Goal: Transaction & Acquisition: Book appointment/travel/reservation

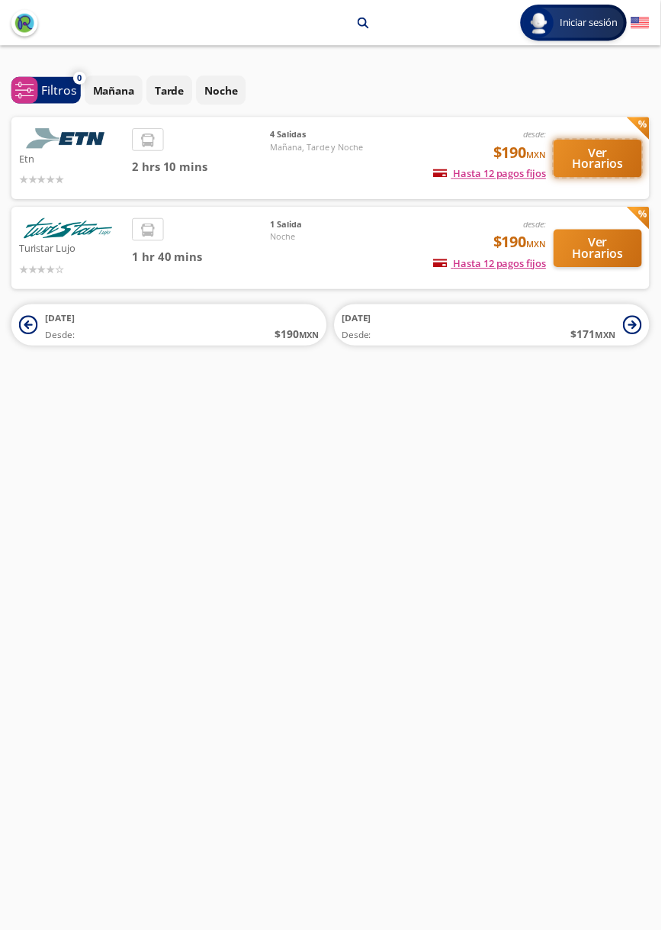
click at [634, 160] on button "Ver Horarios" at bounding box center [604, 160] width 89 height 38
click at [582, 259] on button "Ver Horarios" at bounding box center [604, 251] width 89 height 38
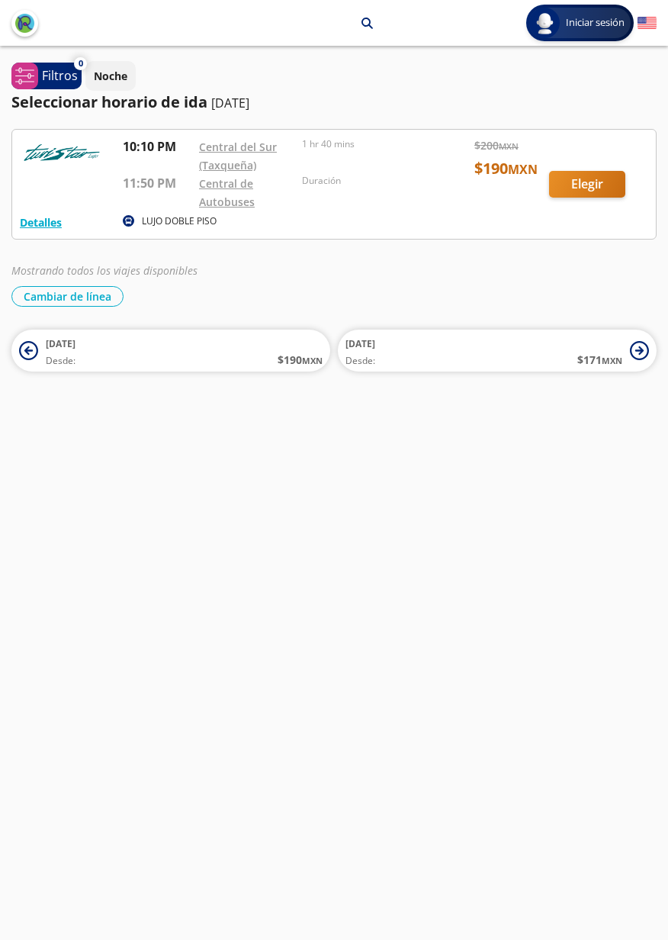
scroll to position [5, 0]
click at [241, 193] on link "Central de Autobuses" at bounding box center [227, 192] width 56 height 33
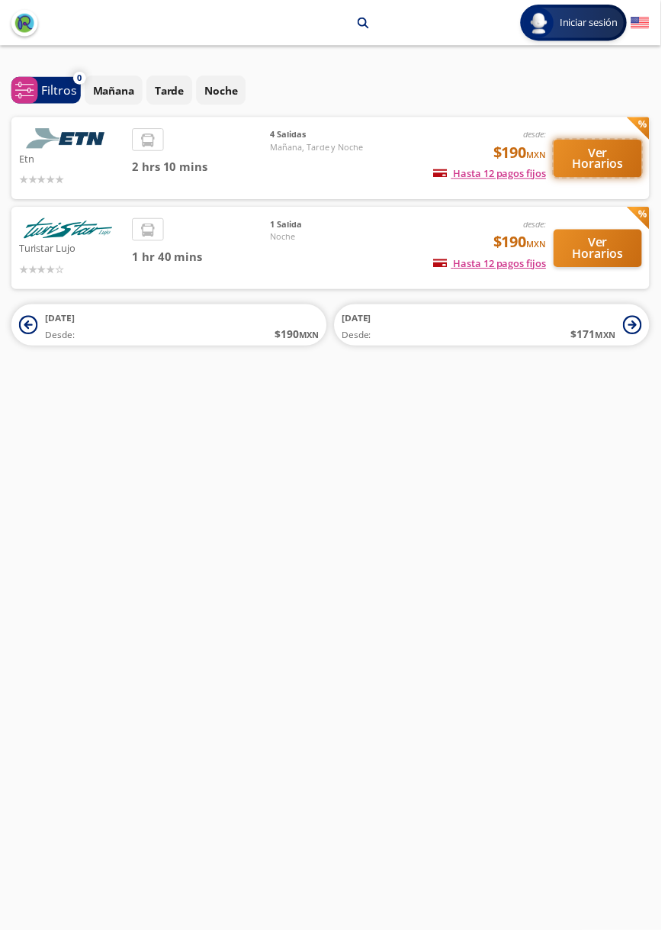
click at [593, 177] on button "Ver Horarios" at bounding box center [604, 160] width 89 height 38
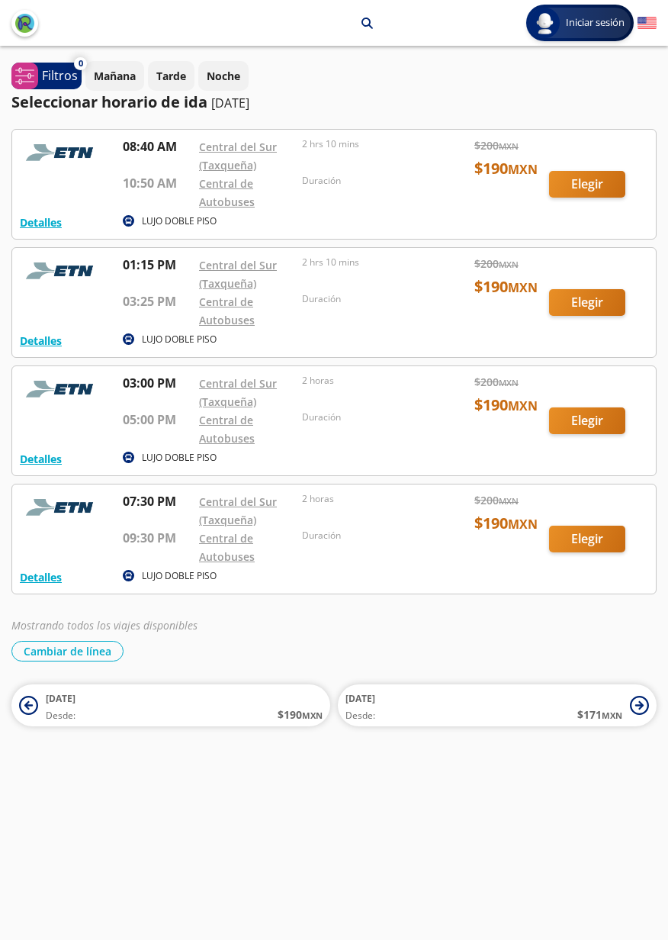
click at [596, 162] on div at bounding box center [334, 184] width 644 height 109
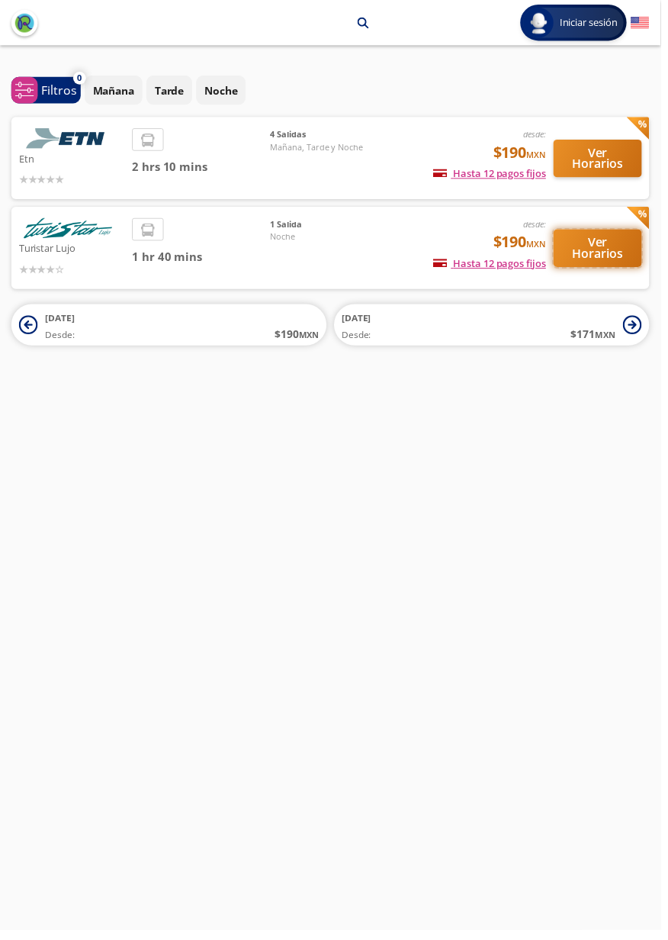
click at [603, 244] on button "Ver Horarios" at bounding box center [604, 251] width 89 height 38
click at [71, 252] on p "Turistar Lujo" at bounding box center [72, 250] width 107 height 18
click at [445, 233] on div "desde: $190 MXN Hasta 12 pagos fijos Pagos fijos en compras mayores a $30 MXN, …" at bounding box center [470, 250] width 165 height 60
click at [584, 171] on button "Ver Horarios" at bounding box center [604, 160] width 89 height 38
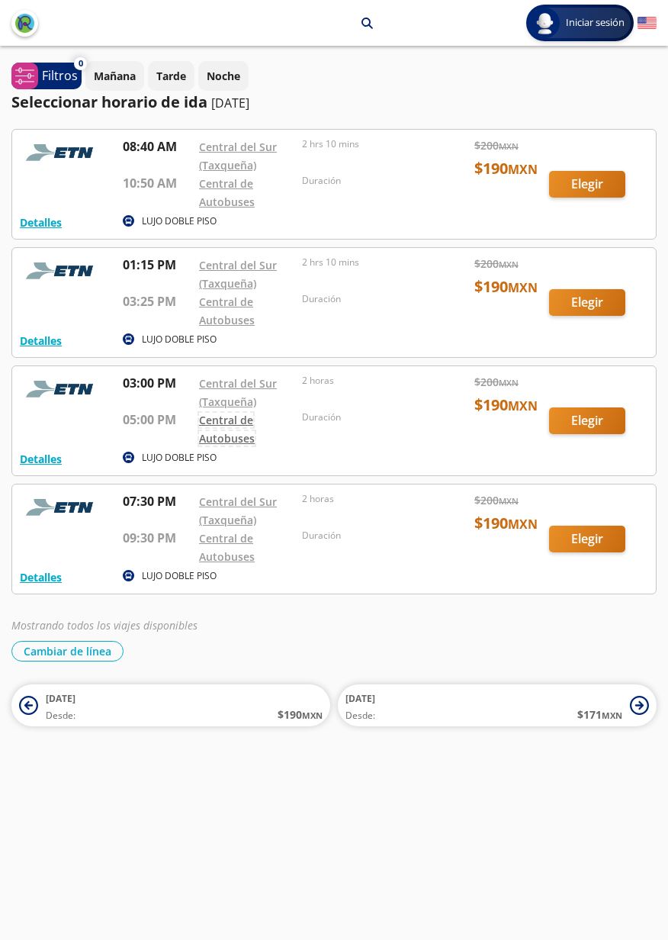
click at [220, 434] on link "Central de Autobuses" at bounding box center [227, 429] width 56 height 33
click at [224, 326] on link "Central de Autobuses" at bounding box center [227, 310] width 56 height 33
click at [220, 322] on link "Central de Autobuses" at bounding box center [227, 310] width 56 height 33
click at [227, 326] on link "Central de Autobuses" at bounding box center [227, 310] width 56 height 33
